Goal: Communication & Community: Answer question/provide support

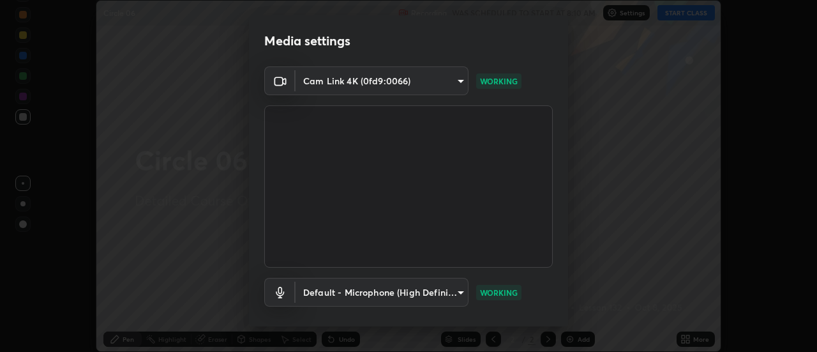
scroll to position [67, 0]
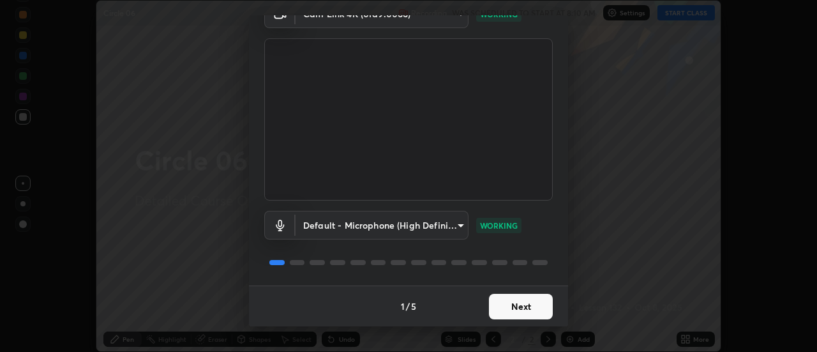
click at [528, 304] on button "Next" at bounding box center [521, 307] width 64 height 26
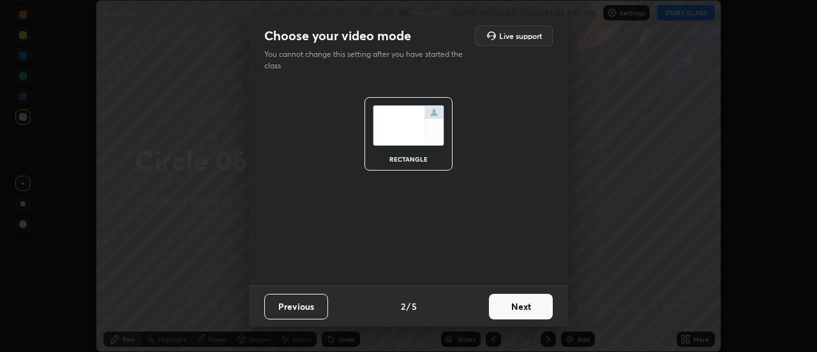
click at [534, 306] on button "Next" at bounding box center [521, 307] width 64 height 26
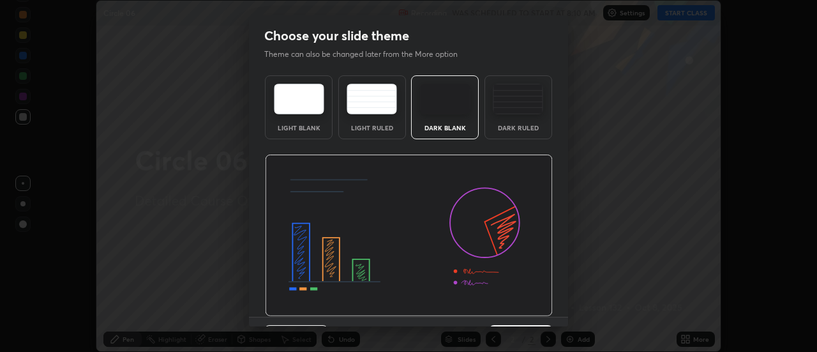
scroll to position [31, 0]
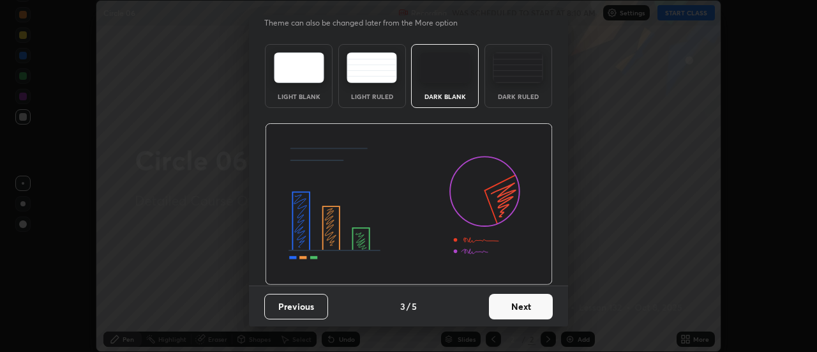
click at [531, 303] on button "Next" at bounding box center [521, 307] width 64 height 26
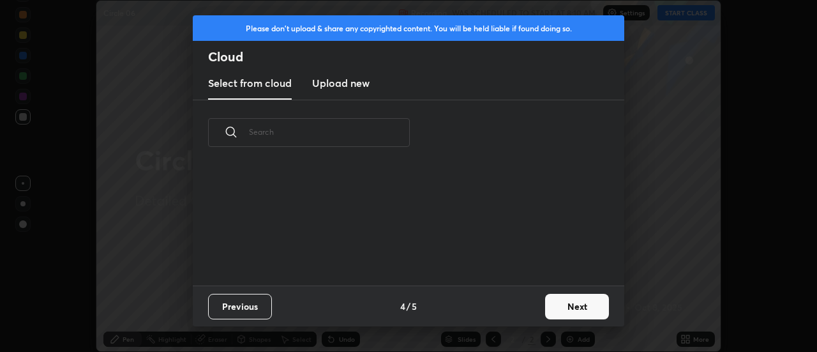
scroll to position [120, 410]
click at [557, 305] on button "Next" at bounding box center [577, 307] width 64 height 26
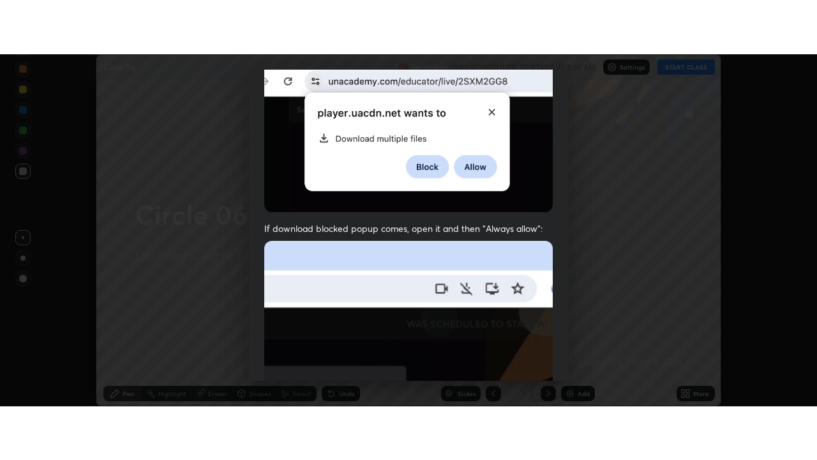
scroll to position [327, 0]
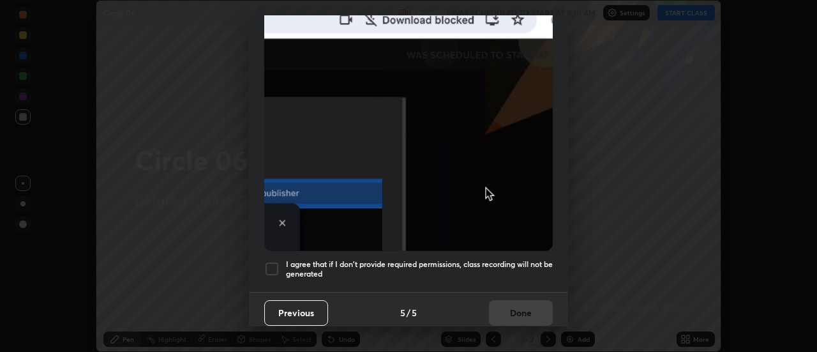
click at [274, 264] on div at bounding box center [271, 268] width 15 height 15
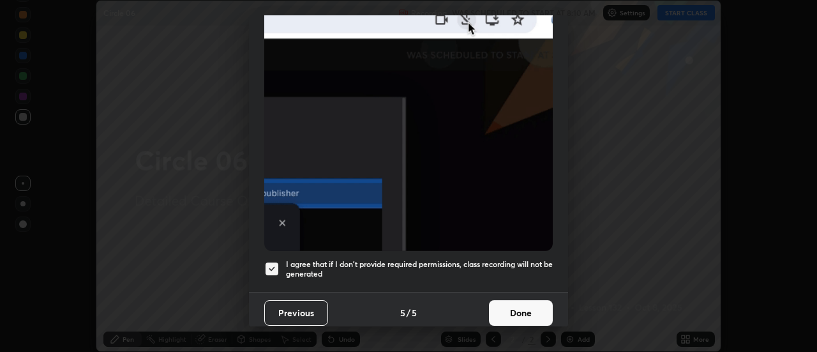
click at [509, 306] on button "Done" at bounding box center [521, 313] width 64 height 26
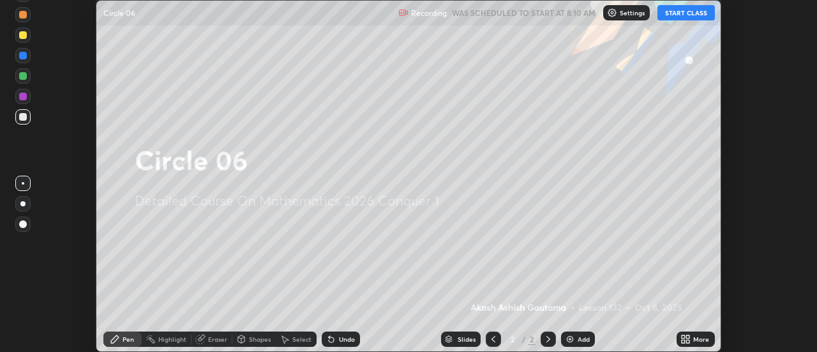
click at [681, 15] on button "START CLASS" at bounding box center [685, 12] width 57 height 15
click at [688, 336] on icon at bounding box center [688, 336] width 3 height 3
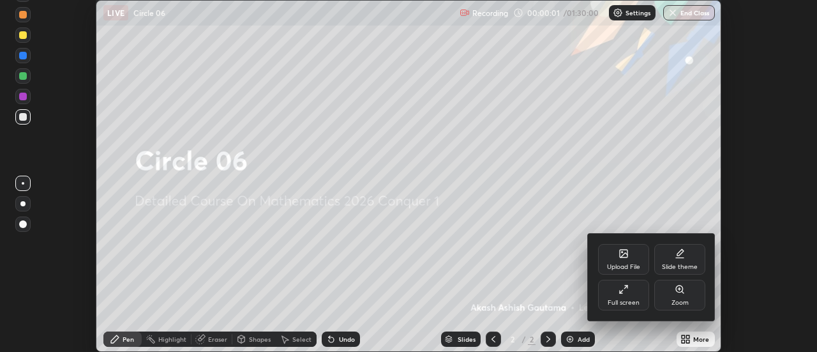
click at [632, 290] on div "Full screen" at bounding box center [623, 295] width 51 height 31
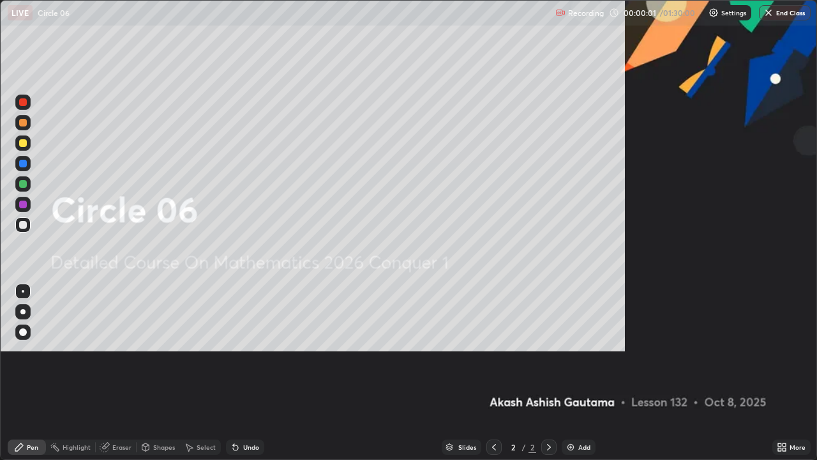
scroll to position [460, 817]
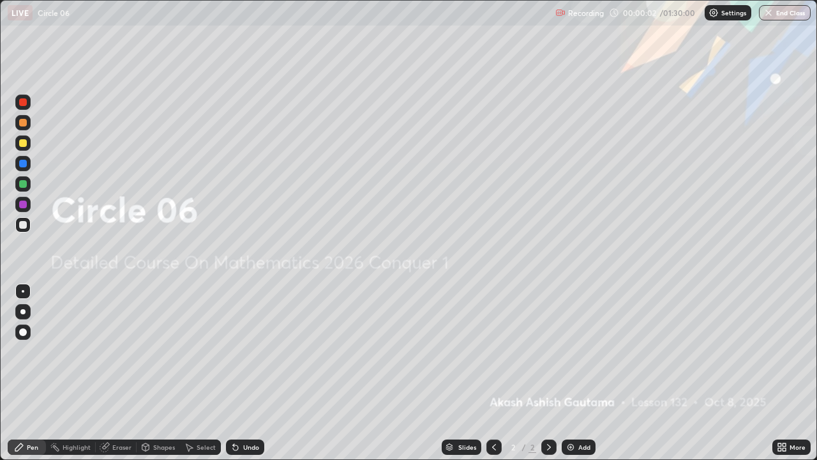
click at [581, 351] on div "Add" at bounding box center [584, 447] width 12 height 6
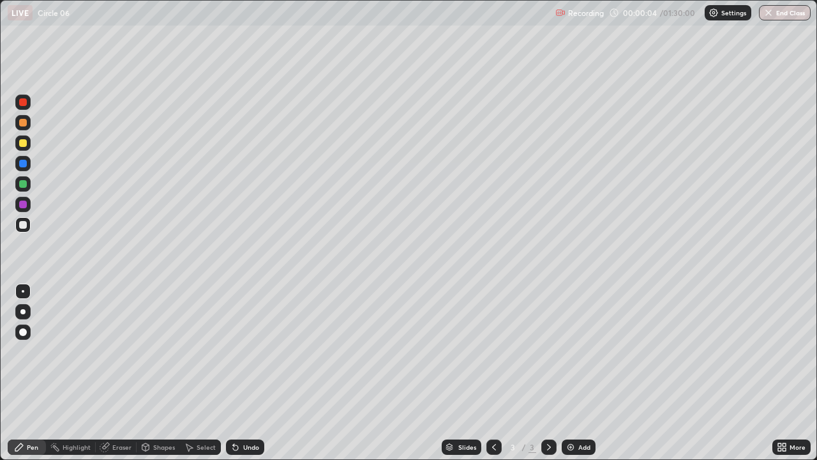
click at [25, 310] on div at bounding box center [22, 311] width 5 height 5
click at [233, 351] on icon at bounding box center [233, 444] width 1 height 1
click at [243, 351] on div "Undo" at bounding box center [251, 447] width 16 height 6
click at [239, 351] on div "Undo" at bounding box center [245, 446] width 38 height 15
click at [503, 46] on button "Undo" at bounding box center [520, 52] width 37 height 15
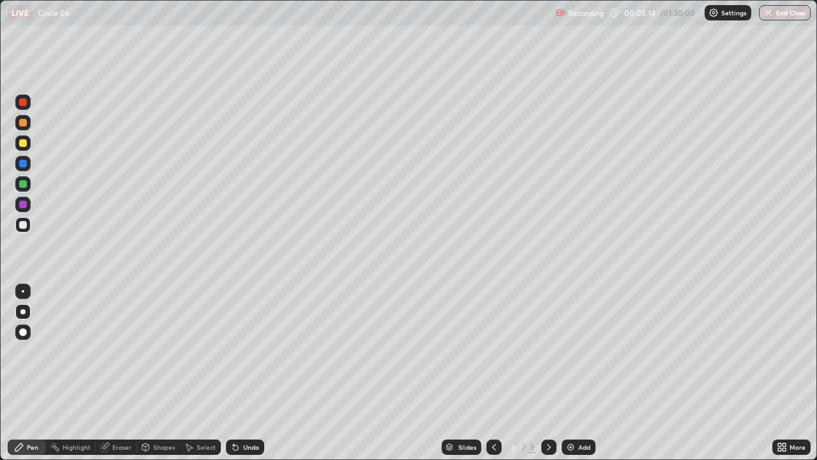
click at [238, 351] on div "Undo" at bounding box center [245, 446] width 38 height 15
click at [587, 351] on div "Add" at bounding box center [584, 447] width 12 height 6
click at [233, 351] on icon at bounding box center [233, 444] width 1 height 1
click at [239, 351] on div "Undo" at bounding box center [245, 446] width 38 height 15
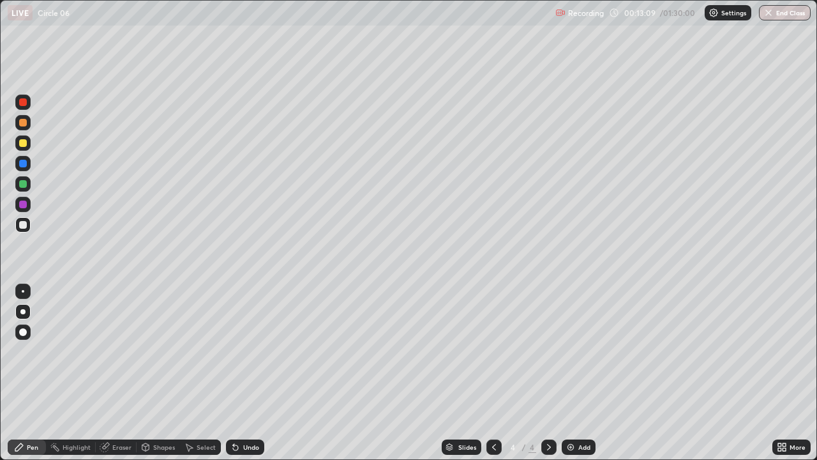
click at [243, 351] on div "Undo" at bounding box center [251, 447] width 16 height 6
click at [235, 351] on icon at bounding box center [235, 447] width 10 height 10
click at [576, 351] on div "Add" at bounding box center [579, 446] width 34 height 15
click at [118, 351] on div "Eraser" at bounding box center [121, 447] width 19 height 6
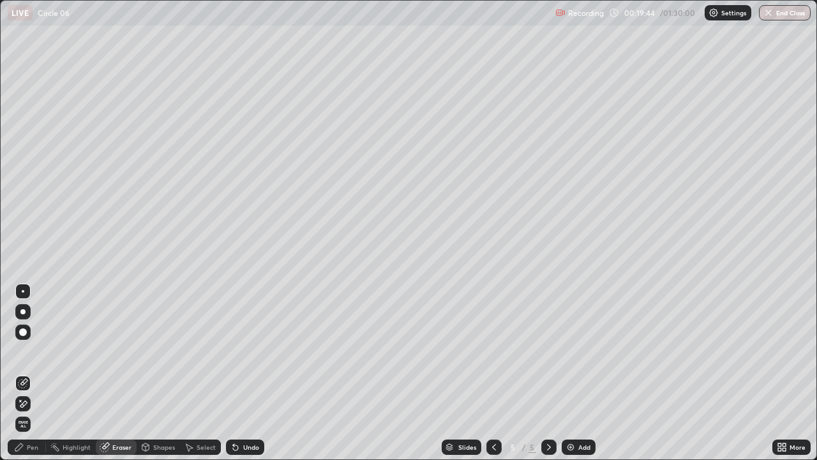
click at [29, 351] on div "Pen" at bounding box center [32, 447] width 11 height 6
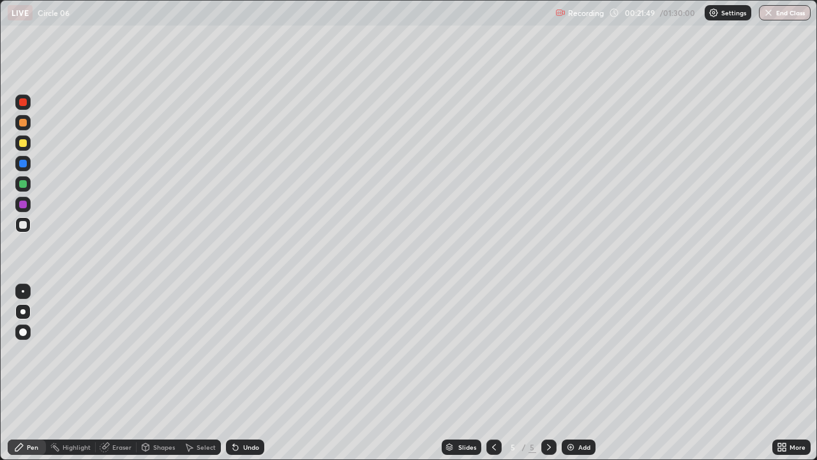
click at [238, 351] on div "Undo" at bounding box center [245, 446] width 38 height 15
click at [239, 351] on div "Undo" at bounding box center [245, 446] width 38 height 15
click at [26, 144] on div at bounding box center [23, 143] width 8 height 8
click at [250, 351] on div "Undo" at bounding box center [251, 447] width 16 height 6
click at [247, 351] on div "Undo" at bounding box center [251, 447] width 16 height 6
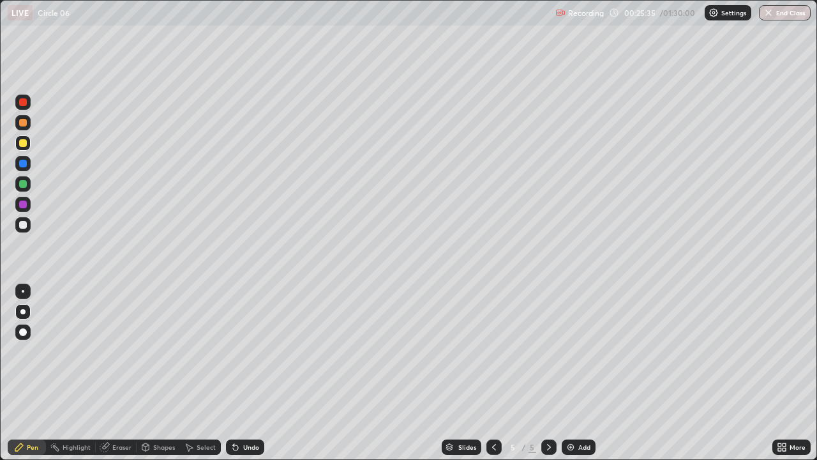
click at [246, 351] on div "Undo" at bounding box center [251, 447] width 16 height 6
click at [247, 351] on div "Undo" at bounding box center [251, 447] width 16 height 6
click at [585, 351] on div "Add" at bounding box center [584, 447] width 12 height 6
click at [26, 224] on div at bounding box center [23, 225] width 8 height 8
click at [493, 351] on icon at bounding box center [494, 447] width 10 height 10
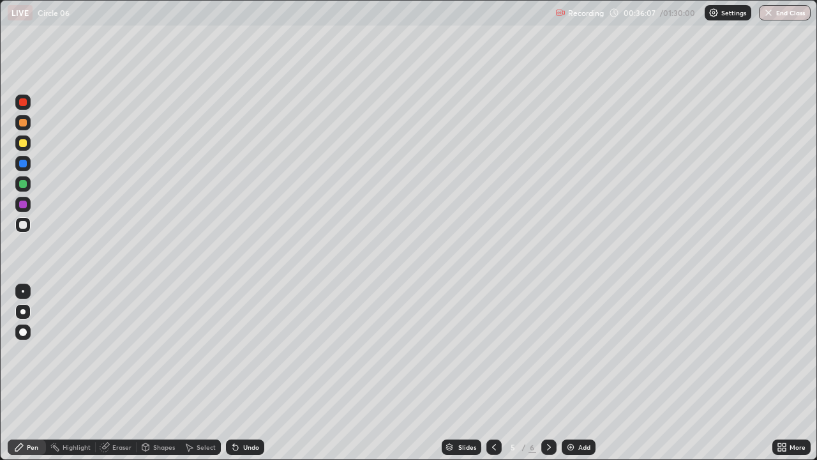
click at [548, 351] on icon at bounding box center [549, 447] width 10 height 10
click at [239, 351] on div "Undo" at bounding box center [245, 446] width 38 height 15
click at [575, 351] on div "Add" at bounding box center [579, 446] width 34 height 15
click at [233, 351] on icon at bounding box center [233, 444] width 1 height 1
click at [250, 351] on div "Undo" at bounding box center [251, 447] width 16 height 6
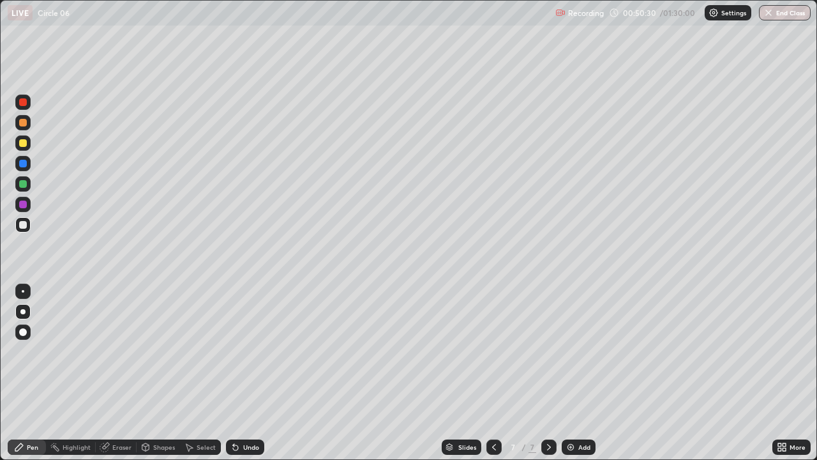
click at [246, 351] on div "Undo" at bounding box center [245, 446] width 38 height 15
click at [244, 351] on div "Undo" at bounding box center [251, 447] width 16 height 6
click at [243, 351] on div "Undo" at bounding box center [251, 447] width 16 height 6
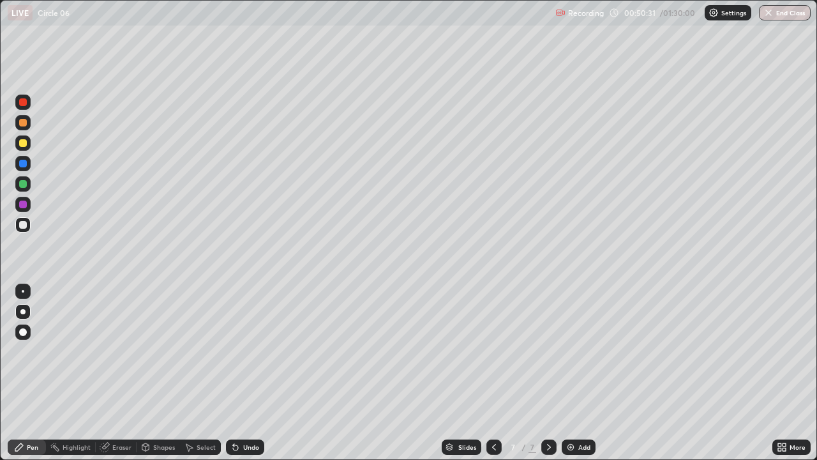
click at [243, 351] on div "Undo" at bounding box center [251, 447] width 16 height 6
click at [233, 351] on icon at bounding box center [233, 444] width 1 height 1
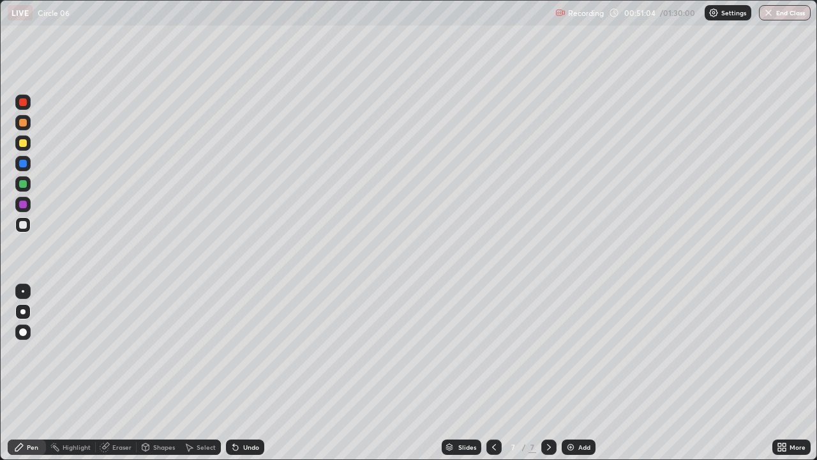
click at [234, 351] on icon at bounding box center [235, 447] width 5 height 5
click at [583, 351] on div "Add" at bounding box center [584, 447] width 12 height 6
click at [785, 11] on button "End Class" at bounding box center [785, 12] width 52 height 15
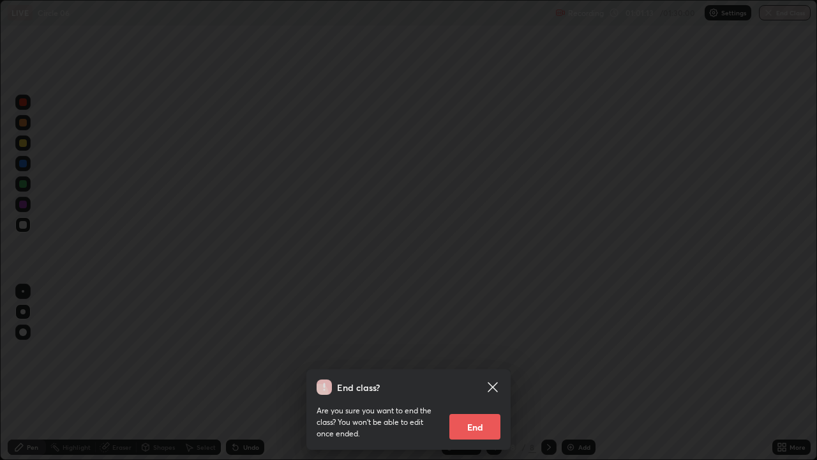
click at [482, 351] on button "End" at bounding box center [474, 427] width 51 height 26
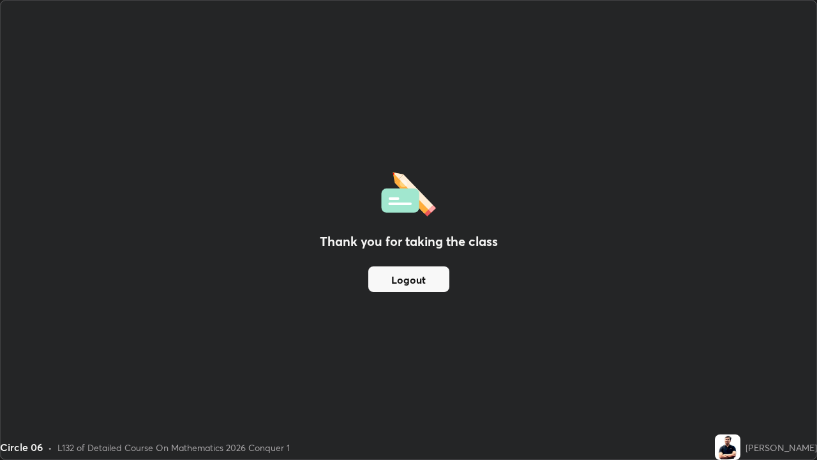
click at [420, 275] on button "Logout" at bounding box center [408, 279] width 81 height 26
